Goal: Task Accomplishment & Management: Manage account settings

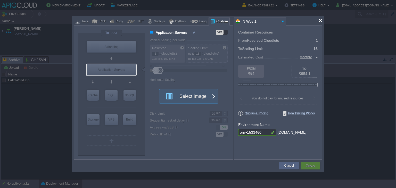
click at [319, 21] on div at bounding box center [320, 21] width 4 height 4
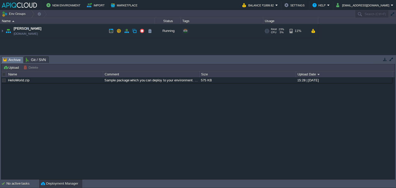
click at [81, 32] on td "Anand anand.in1.apiqcloud.com" at bounding box center [77, 31] width 155 height 14
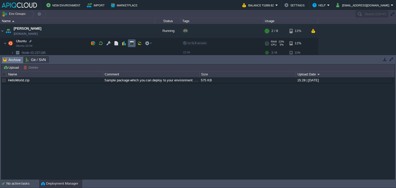
click at [132, 45] on button "button" at bounding box center [131, 43] width 5 height 5
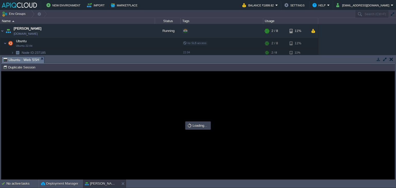
type input "#000000"
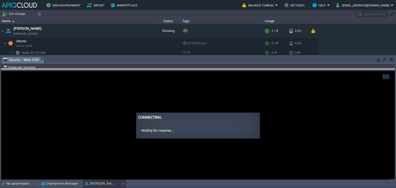
drag, startPoint x: 143, startPoint y: 58, endPoint x: 141, endPoint y: 70, distance: 12.2
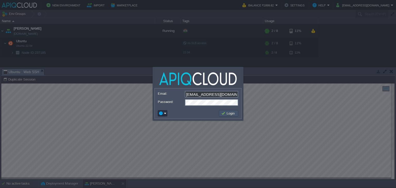
click at [231, 112] on button "Login" at bounding box center [228, 113] width 15 height 5
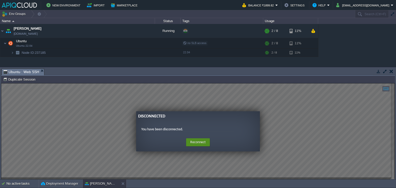
click at [196, 139] on button "Reconnect" at bounding box center [198, 142] width 24 height 8
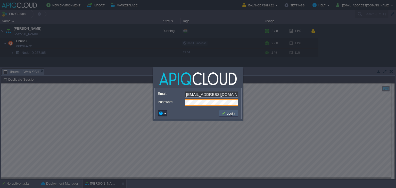
click at [228, 111] on button "Login" at bounding box center [228, 113] width 15 height 5
click at [228, 112] on button "Login" at bounding box center [228, 113] width 15 height 5
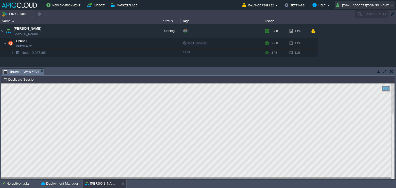
click at [364, 4] on button "[EMAIL_ADDRESS][DOMAIN_NAME]" at bounding box center [363, 5] width 55 height 6
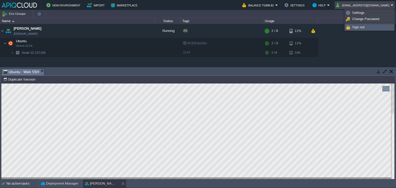
click at [355, 26] on span "Sign out" at bounding box center [358, 27] width 12 height 4
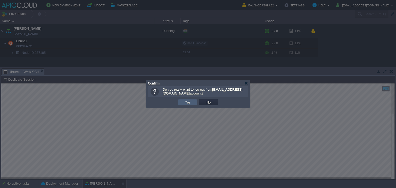
click at [189, 100] on button "Yes" at bounding box center [187, 102] width 9 height 5
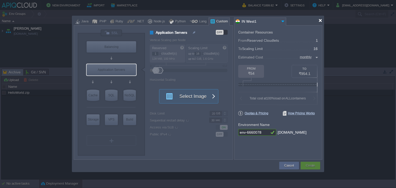
drag, startPoint x: 320, startPoint y: 20, endPoint x: 324, endPoint y: 20, distance: 4.4
click at [320, 20] on div at bounding box center [320, 21] width 4 height 4
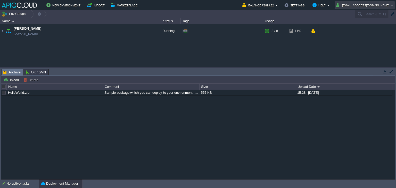
click at [389, 4] on button "[EMAIL_ADDRESS][DOMAIN_NAME]" at bounding box center [363, 5] width 55 height 6
click at [319, 50] on div "Anand anand.in1.apiqcloud.com Running + Add to Env Group RAM 23% CPU 54% 5 / 8 …" at bounding box center [198, 45] width 396 height 43
click at [383, 4] on button "[EMAIL_ADDRESS][DOMAIN_NAME]" at bounding box center [363, 5] width 55 height 6
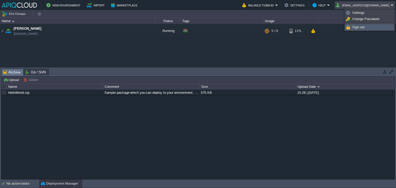
click at [354, 27] on span "Sign out" at bounding box center [358, 27] width 12 height 4
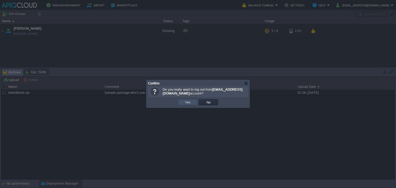
click at [188, 102] on button "Yes" at bounding box center [187, 102] width 9 height 5
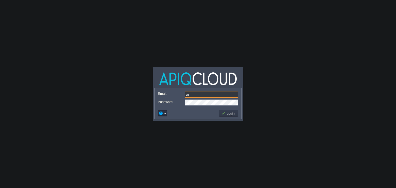
type input "a"
type input "[EMAIL_ADDRESS][DOMAIN_NAME]"
click at [158, 104] on div "Password:" at bounding box center [198, 102] width 80 height 7
click at [279, 86] on body "Application Platform v.8.10.2 Email: [EMAIL_ADDRESS][DOMAIN_NAME] Password: Log…" at bounding box center [198, 94] width 396 height 188
click at [231, 115] on button "Login" at bounding box center [228, 113] width 15 height 5
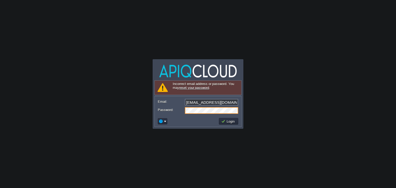
click at [166, 112] on div "Password:" at bounding box center [198, 110] width 80 height 7
click at [192, 137] on body "Application Platform v.8.10.2 Signing in... Incorrect email address or password…" at bounding box center [198, 94] width 396 height 188
click at [233, 120] on button "Login" at bounding box center [228, 121] width 15 height 5
click at [192, 122] on td at bounding box center [187, 121] width 61 height 8
click at [229, 121] on button "Login" at bounding box center [228, 121] width 15 height 5
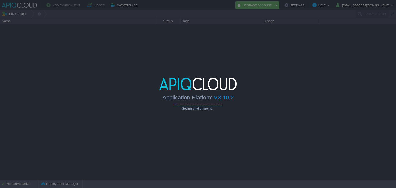
type input "Search (Ctrl+F)"
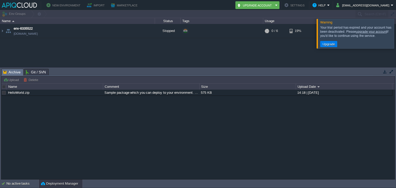
click at [268, 55] on div "env-6335522 env-6335522.in1.apiqcloud.com Stopped + Add to Env Group RAM 0% CPU…" at bounding box center [198, 45] width 396 height 43
click at [389, 5] on button "rahulvphadake@gmail.com" at bounding box center [363, 5] width 55 height 6
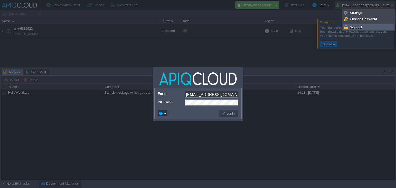
click at [358, 26] on span "Sign out" at bounding box center [356, 27] width 12 height 4
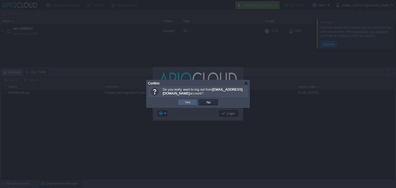
click at [192, 102] on td "Yes" at bounding box center [187, 102] width 19 height 6
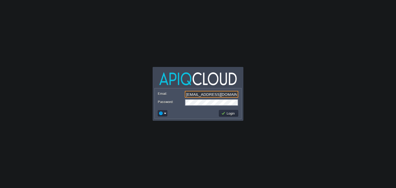
drag, startPoint x: 210, startPoint y: 94, endPoint x: 129, endPoint y: 96, distance: 81.0
click at [129, 97] on body "Application Platform v.8.10.2 Email: [EMAIL_ADDRESS][DOMAIN_NAME] Password: Log…" at bounding box center [198, 94] width 396 height 188
type input "[EMAIL_ADDRESS][DOMAIN_NAME]"
click at [191, 113] on td at bounding box center [187, 113] width 61 height 8
click at [230, 112] on button "Login" at bounding box center [228, 113] width 15 height 5
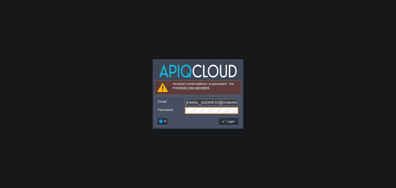
click at [159, 113] on div at bounding box center [198, 110] width 80 height 7
click at [178, 118] on td at bounding box center [187, 121] width 61 height 8
click at [227, 123] on button "Login" at bounding box center [228, 121] width 15 height 5
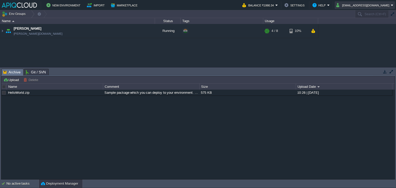
click at [372, 3] on button "ava0451pat@gmail.com" at bounding box center [363, 5] width 55 height 6
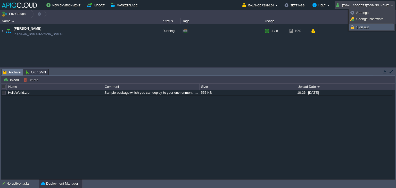
click at [361, 26] on span "Sign out" at bounding box center [362, 27] width 12 height 4
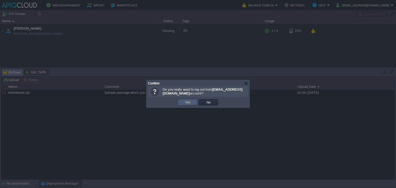
click at [190, 102] on button "Yes" at bounding box center [187, 102] width 9 height 5
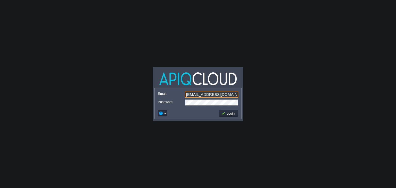
drag, startPoint x: 227, startPoint y: 96, endPoint x: 156, endPoint y: 95, distance: 71.4
click at [156, 95] on form "Email: [EMAIL_ADDRESS][DOMAIN_NAME] Password:" at bounding box center [198, 98] width 87 height 20
type input "[EMAIL_ADDRESS][DOMAIN_NAME]"
click at [229, 114] on button "Login" at bounding box center [228, 113] width 15 height 5
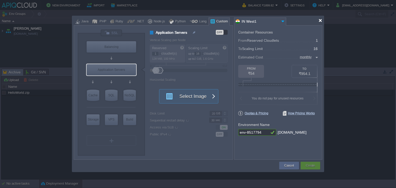
click at [321, 21] on div at bounding box center [320, 21] width 4 height 4
